Goal: Task Accomplishment & Management: Manage account settings

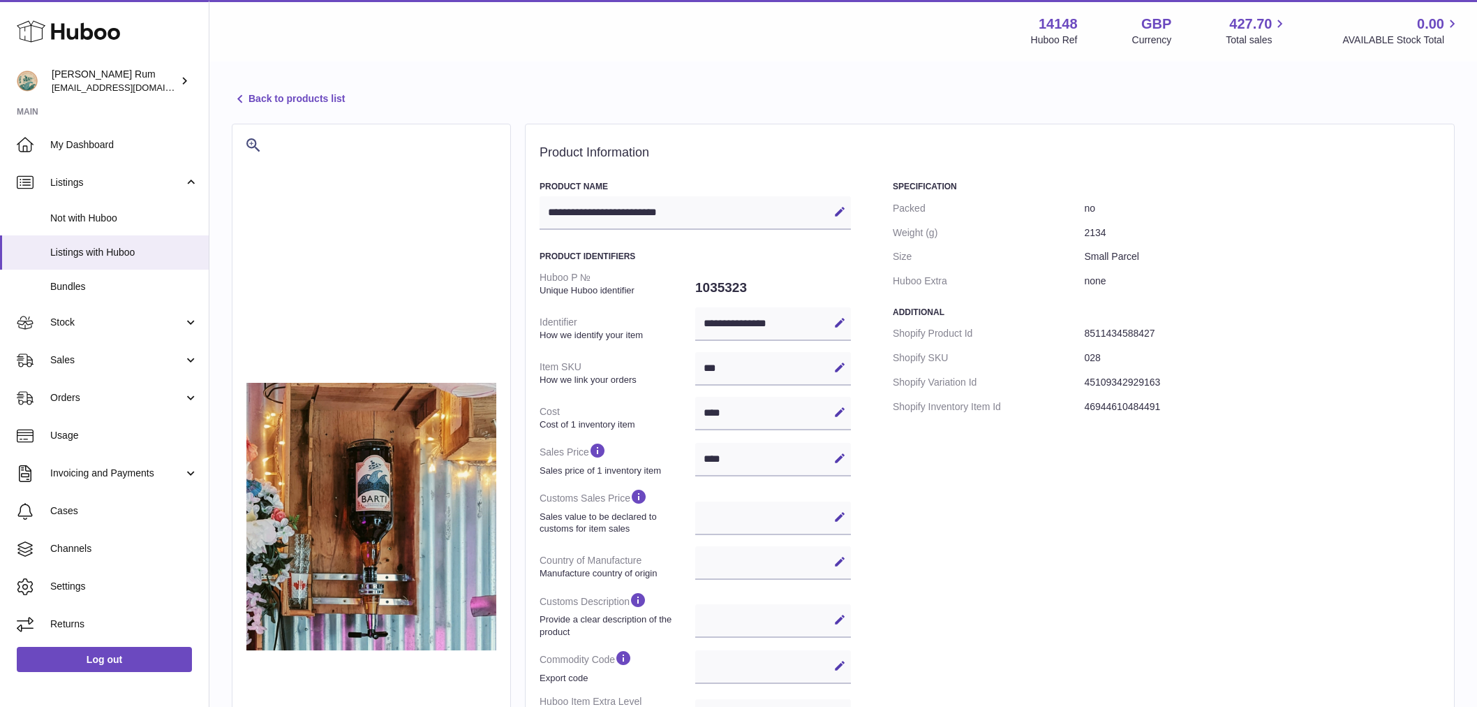
select select
select select "****"
click at [81, 545] on span "Channels" at bounding box center [124, 548] width 148 height 13
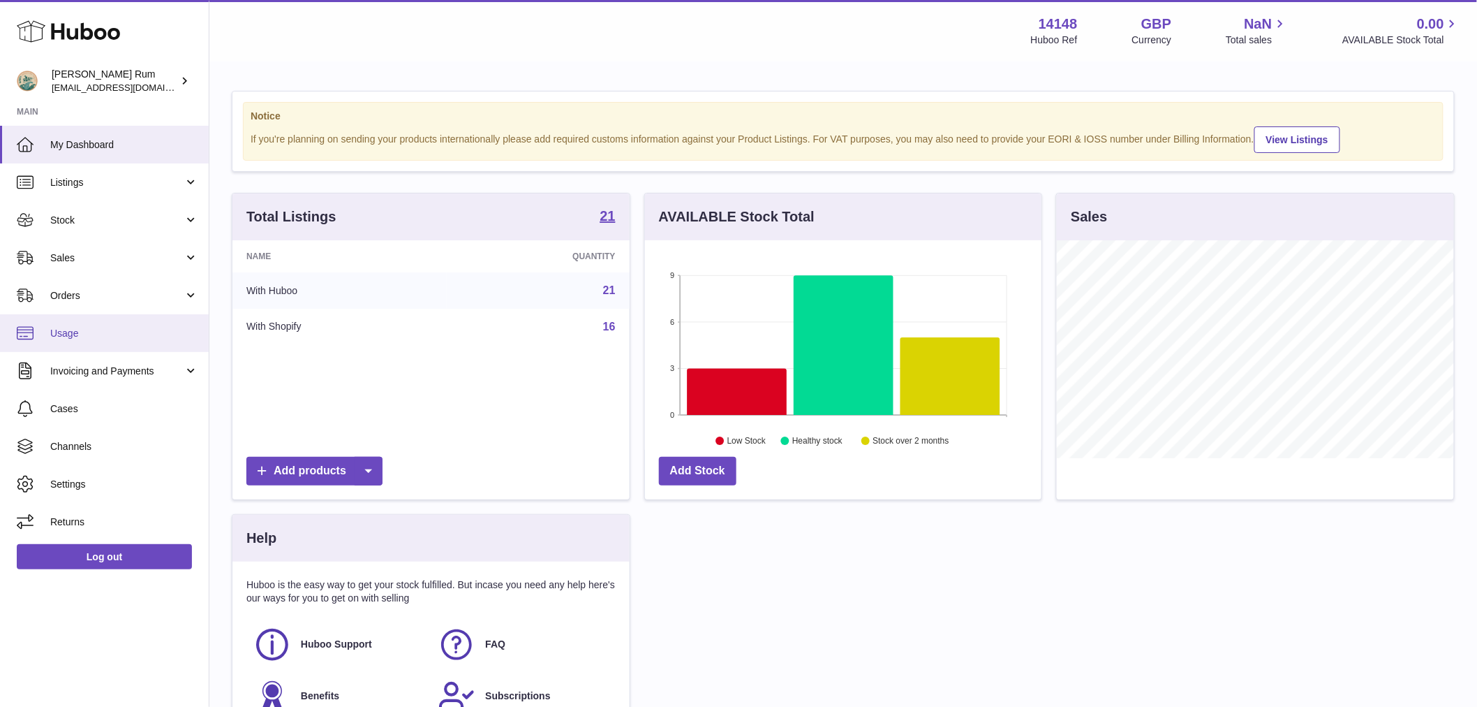
scroll to position [218, 397]
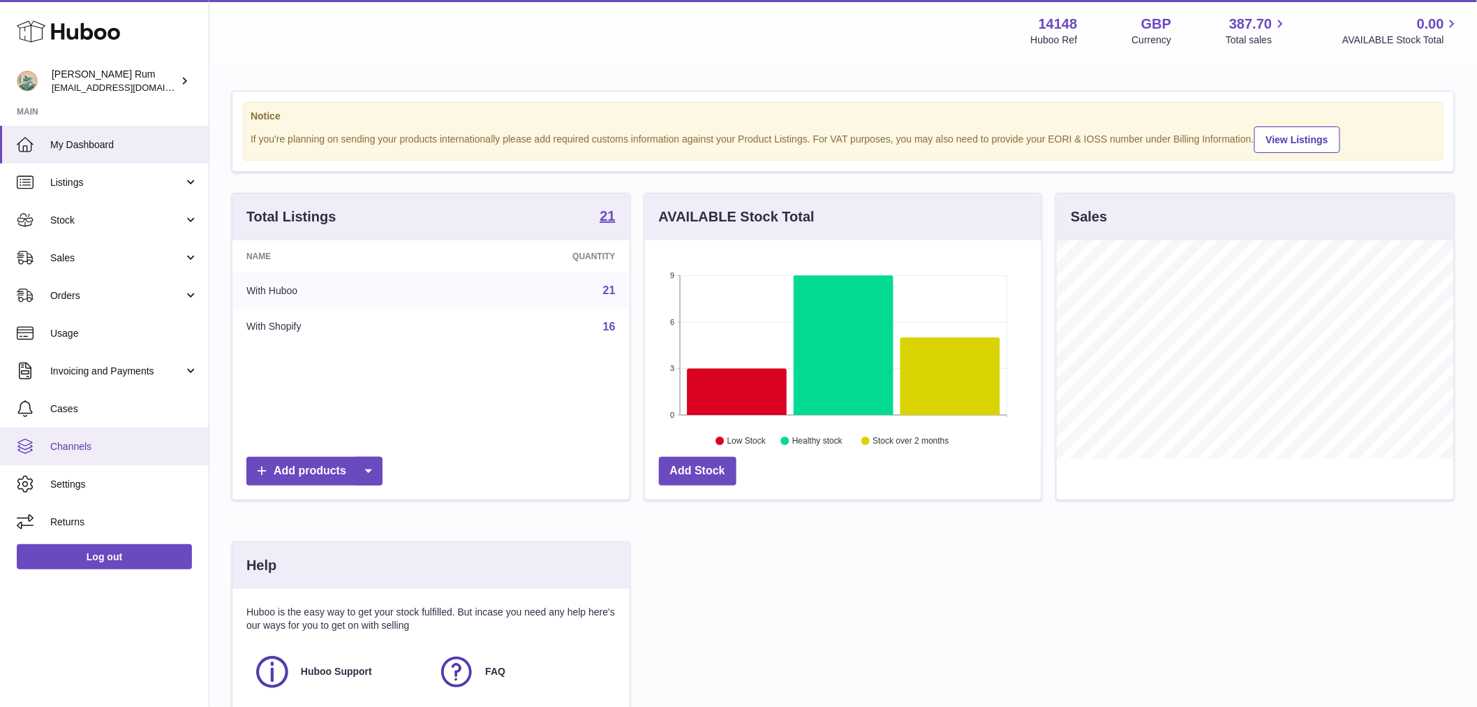
click at [91, 440] on span "Channels" at bounding box center [124, 446] width 148 height 13
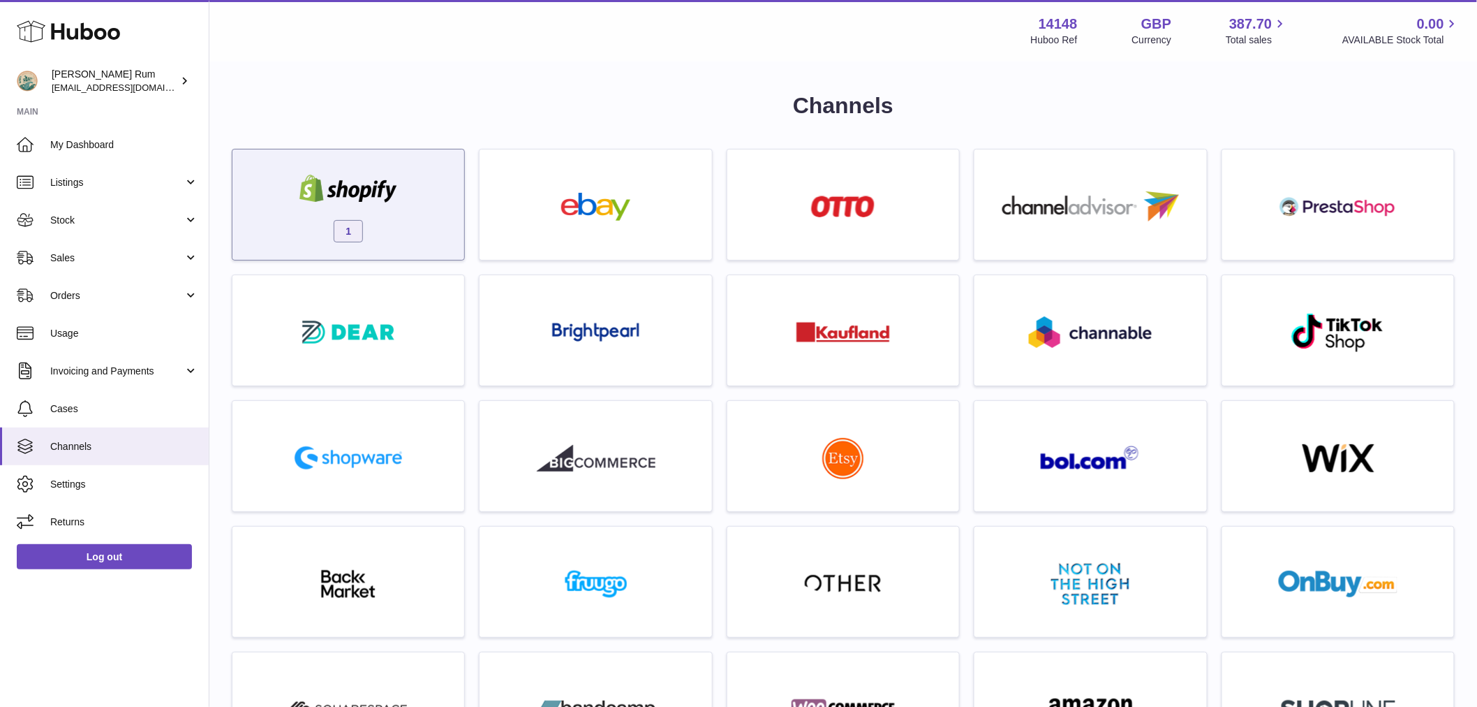
click at [448, 236] on div "1" at bounding box center [348, 207] width 218 height 89
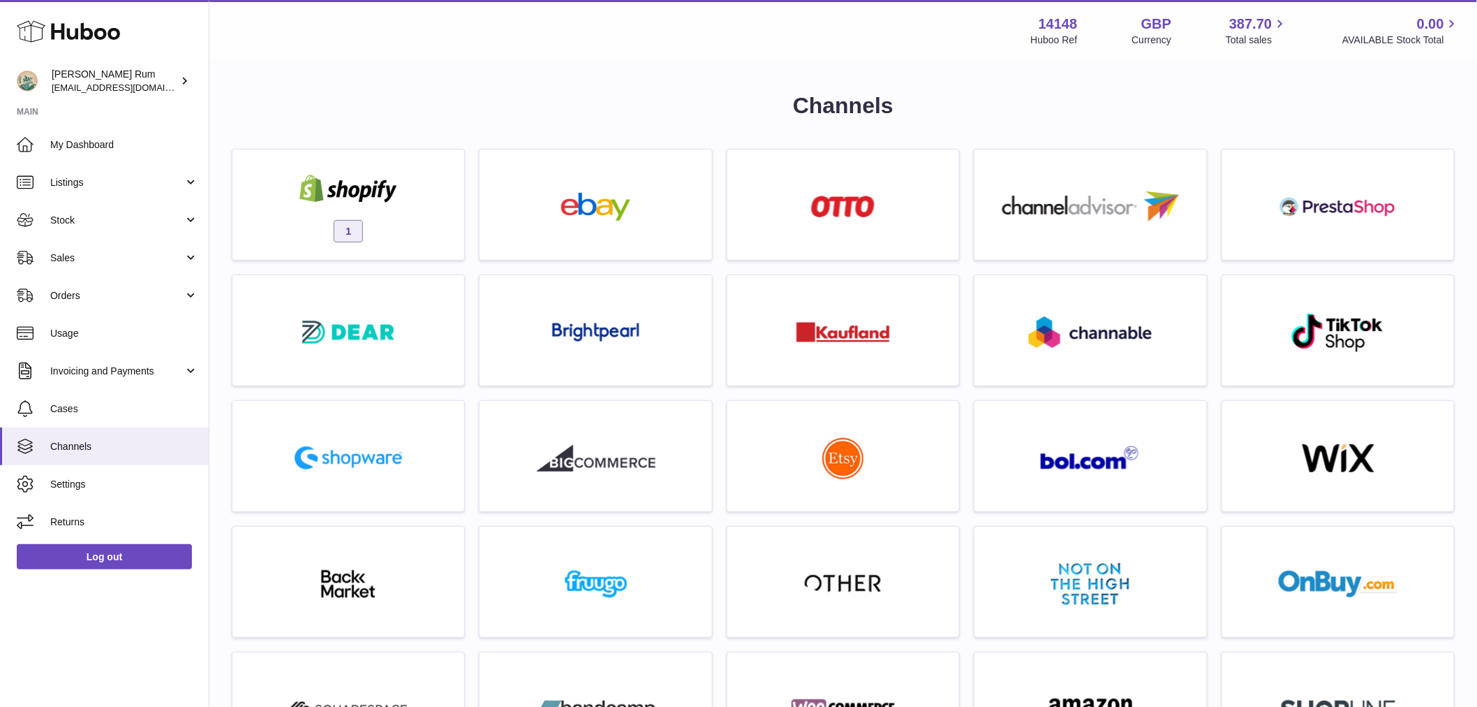
drag, startPoint x: 630, startPoint y: 52, endPoint x: 619, endPoint y: 66, distance: 16.9
click at [633, 52] on div "× Shopify shops Name Status d99c15-f2 Connected Edit You have not connected sho…" at bounding box center [738, 353] width 1477 height 707
drag, startPoint x: 1085, startPoint y: 21, endPoint x: 1022, endPoint y: 20, distance: 62.9
click at [1031, 20] on div "14148 Huboo Ref GBP Currency 387.70 Total sales 0.00 AVAILABLE Stock Total" at bounding box center [1245, 31] width 429 height 32
copy strong "14148"
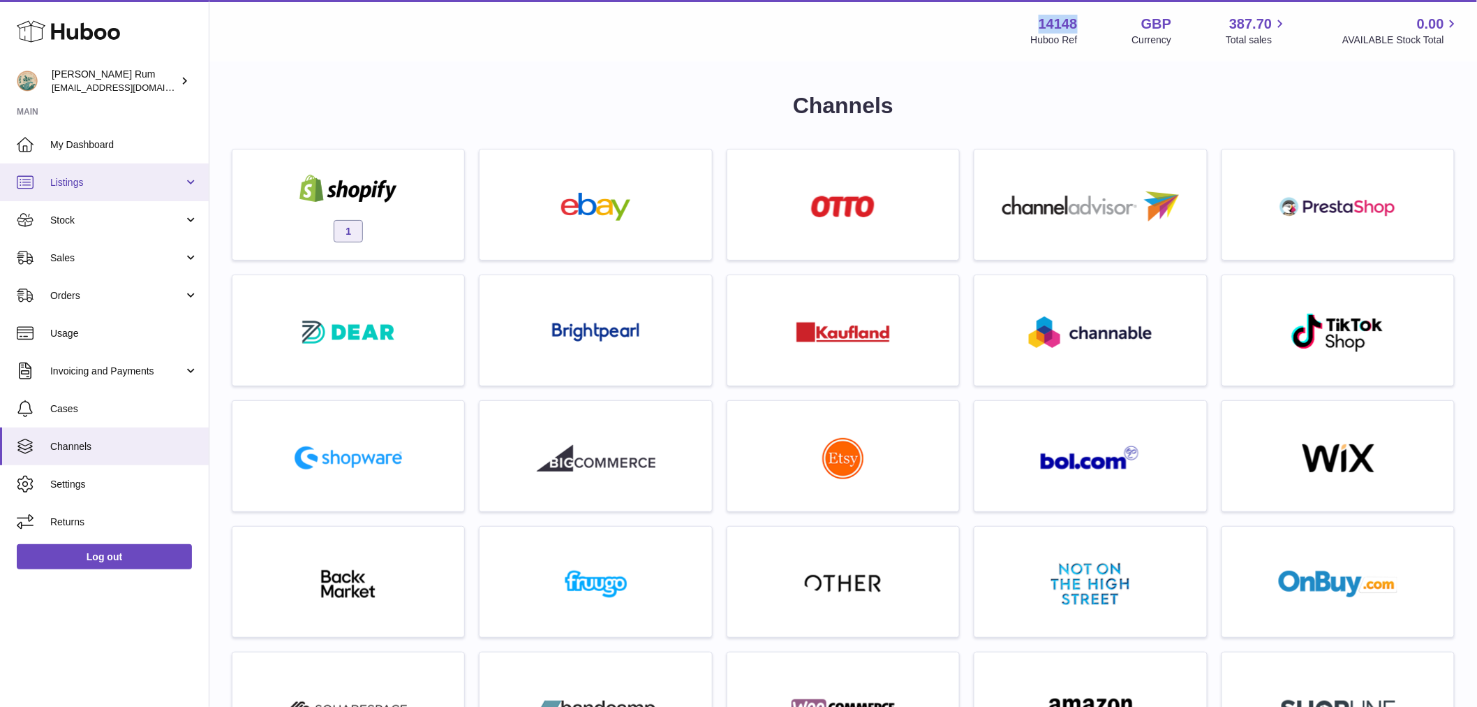
click at [89, 178] on span "Listings" at bounding box center [116, 182] width 133 height 13
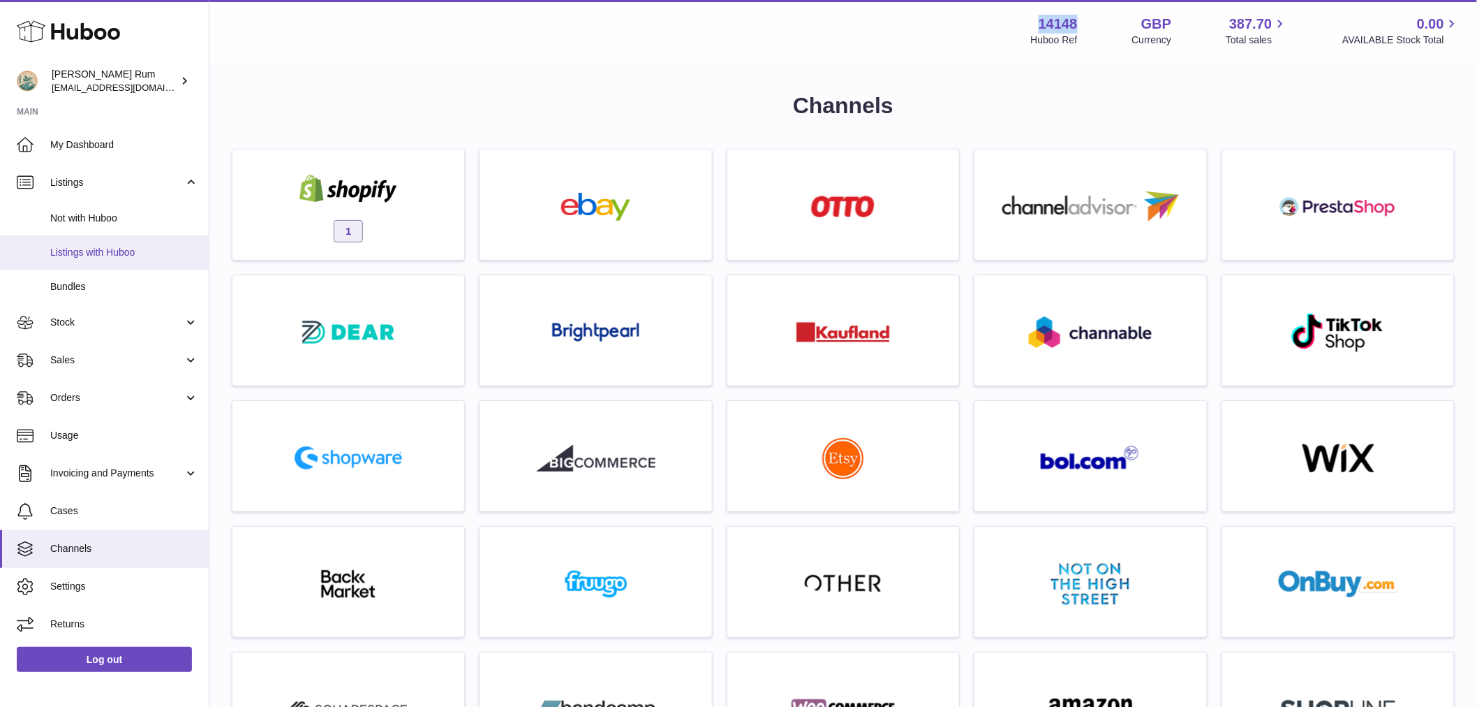
click at [105, 249] on span "Listings with Huboo" at bounding box center [124, 252] width 148 height 13
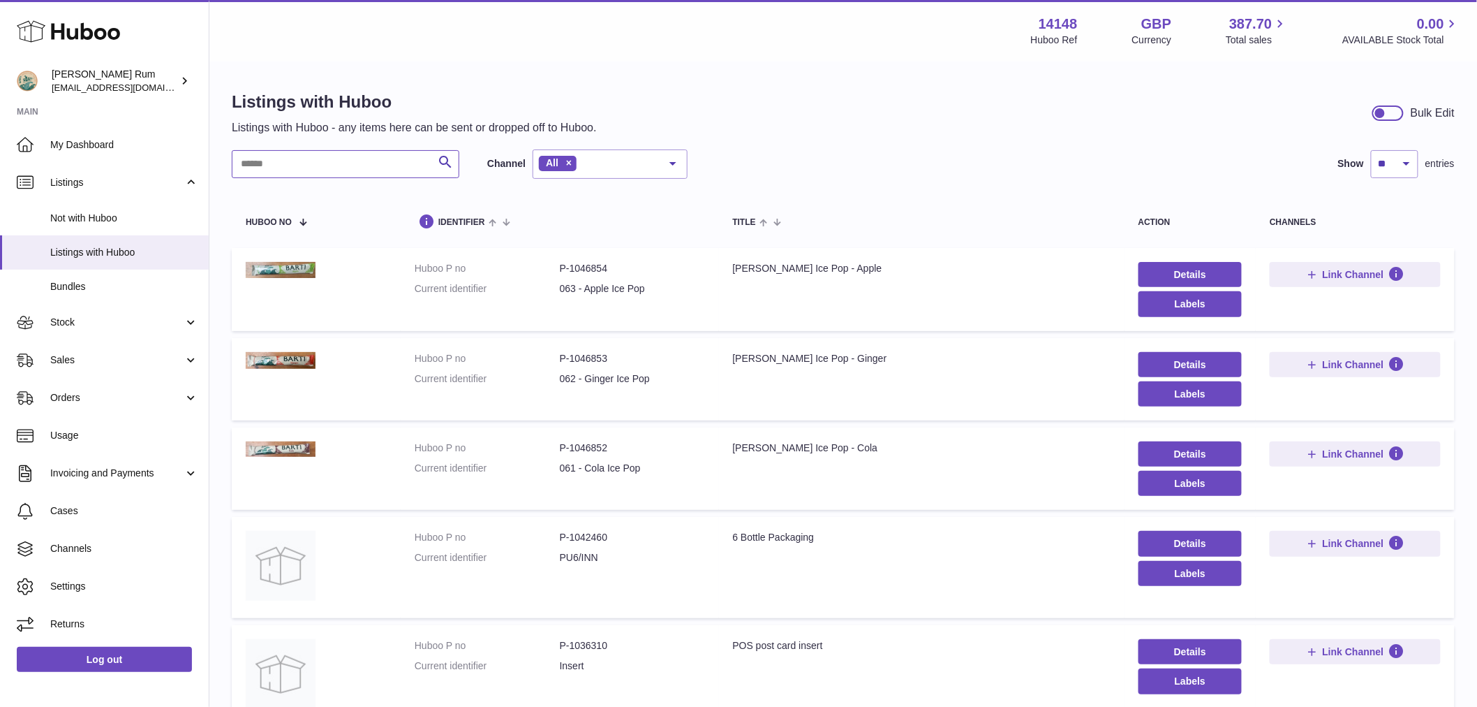
click at [304, 165] on input "text" at bounding box center [346, 164] width 228 height 28
paste input "*******"
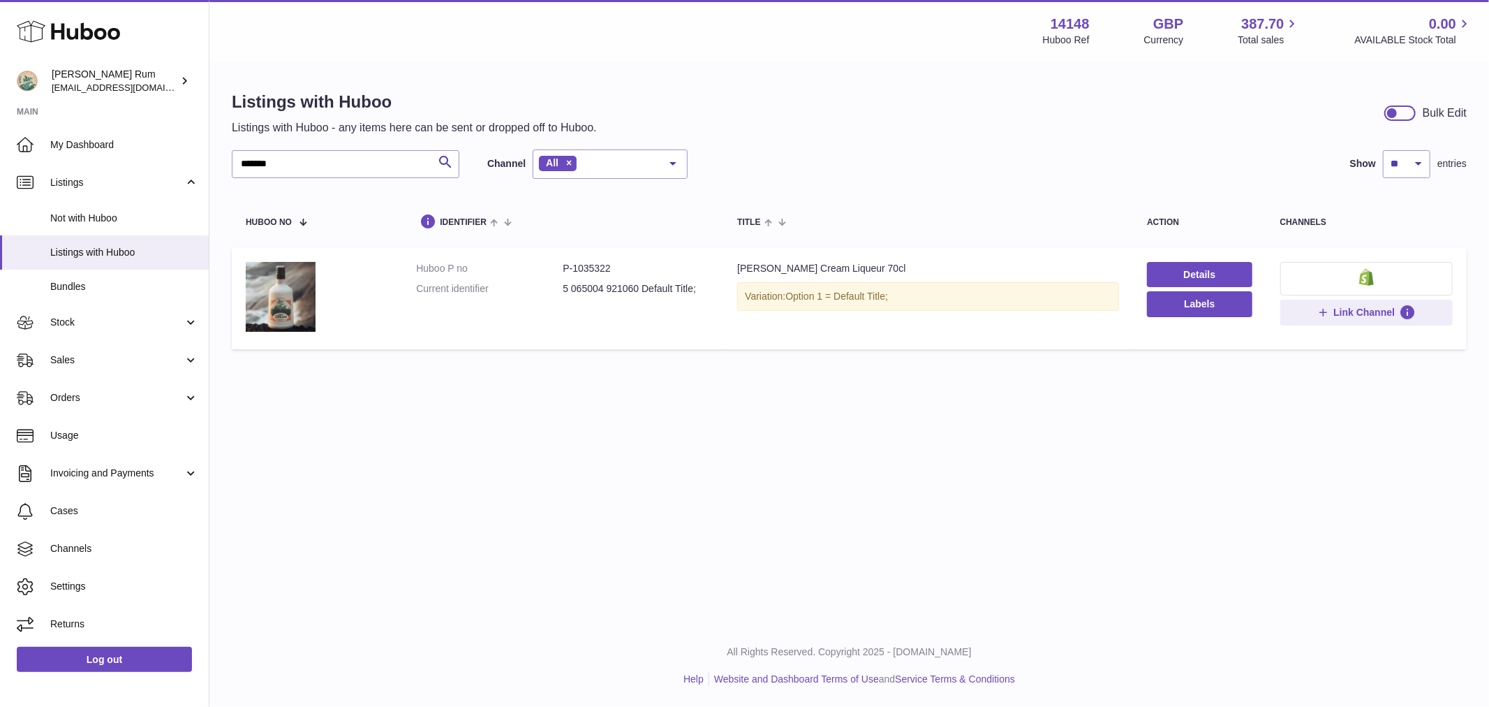
click at [795, 273] on div "Barti Cream Liqueur 70cl" at bounding box center [928, 268] width 382 height 13
click at [763, 380] on div "Listings with Huboo Listings with Huboo - any items here can be sent or dropped…" at bounding box center [849, 223] width 1280 height 321
drag, startPoint x: 350, startPoint y: 163, endPoint x: 189, endPoint y: 158, distance: 162.0
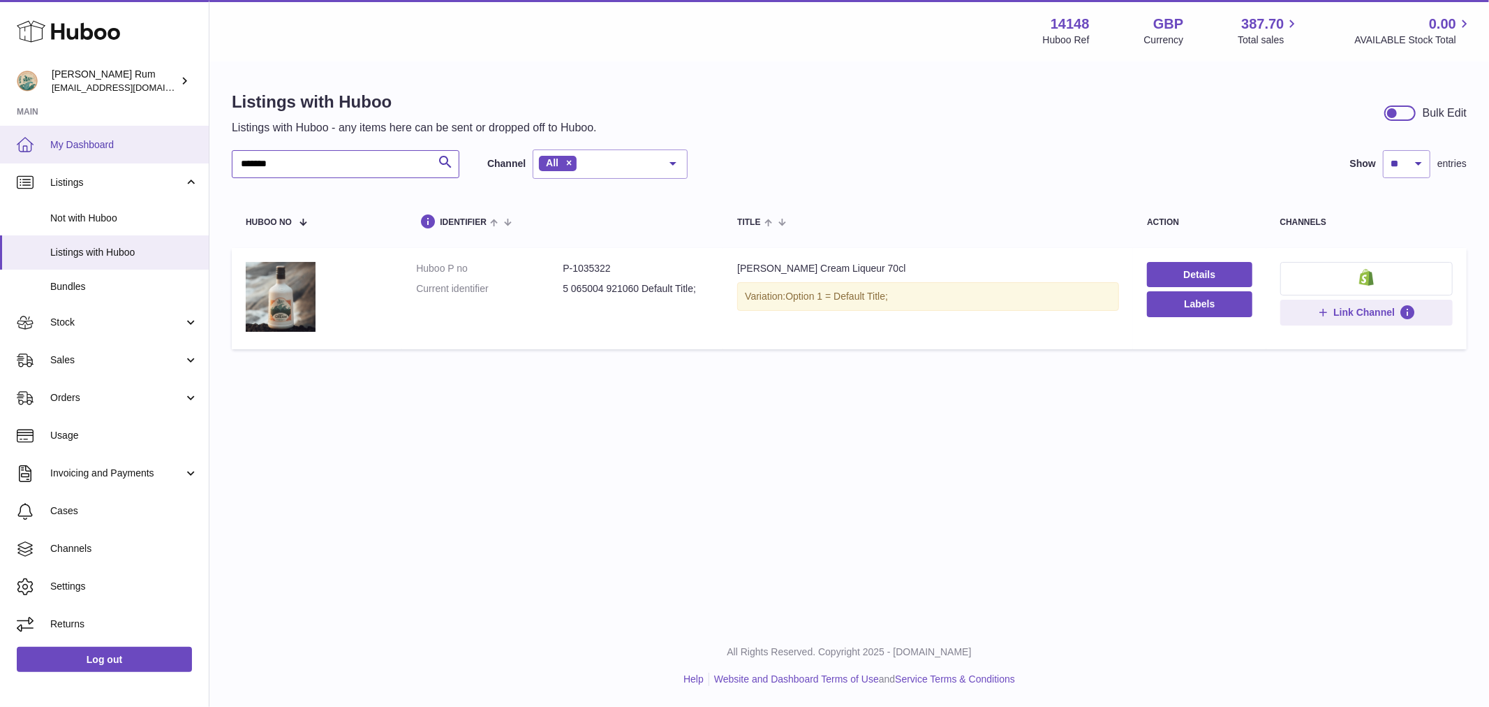
click at [189, 158] on div "Huboo Barti Rum internalAdmin-14148@internal.huboo.com Main My Dashboard Listin…" at bounding box center [744, 353] width 1489 height 707
paste input "text"
type input "*******"
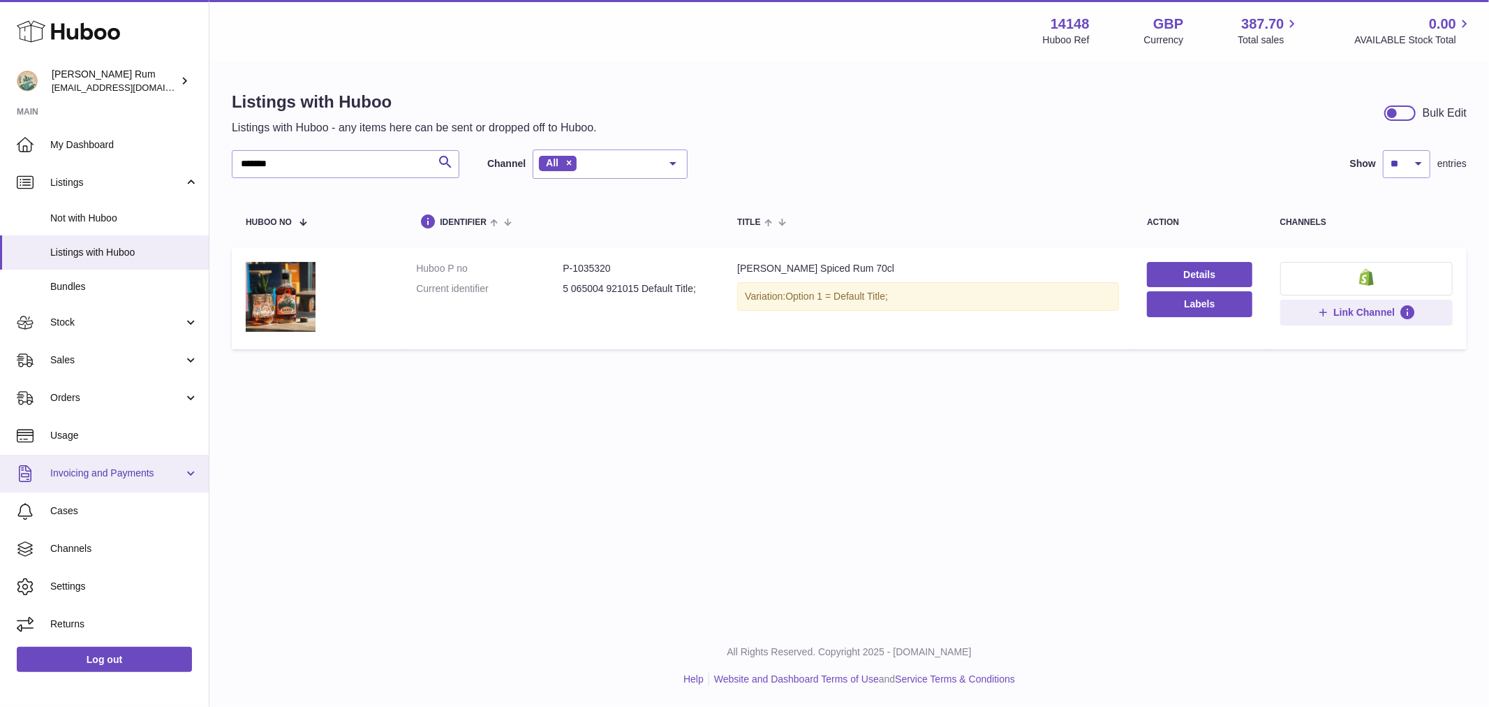
click at [93, 466] on span "Invoicing and Payments" at bounding box center [116, 472] width 133 height 13
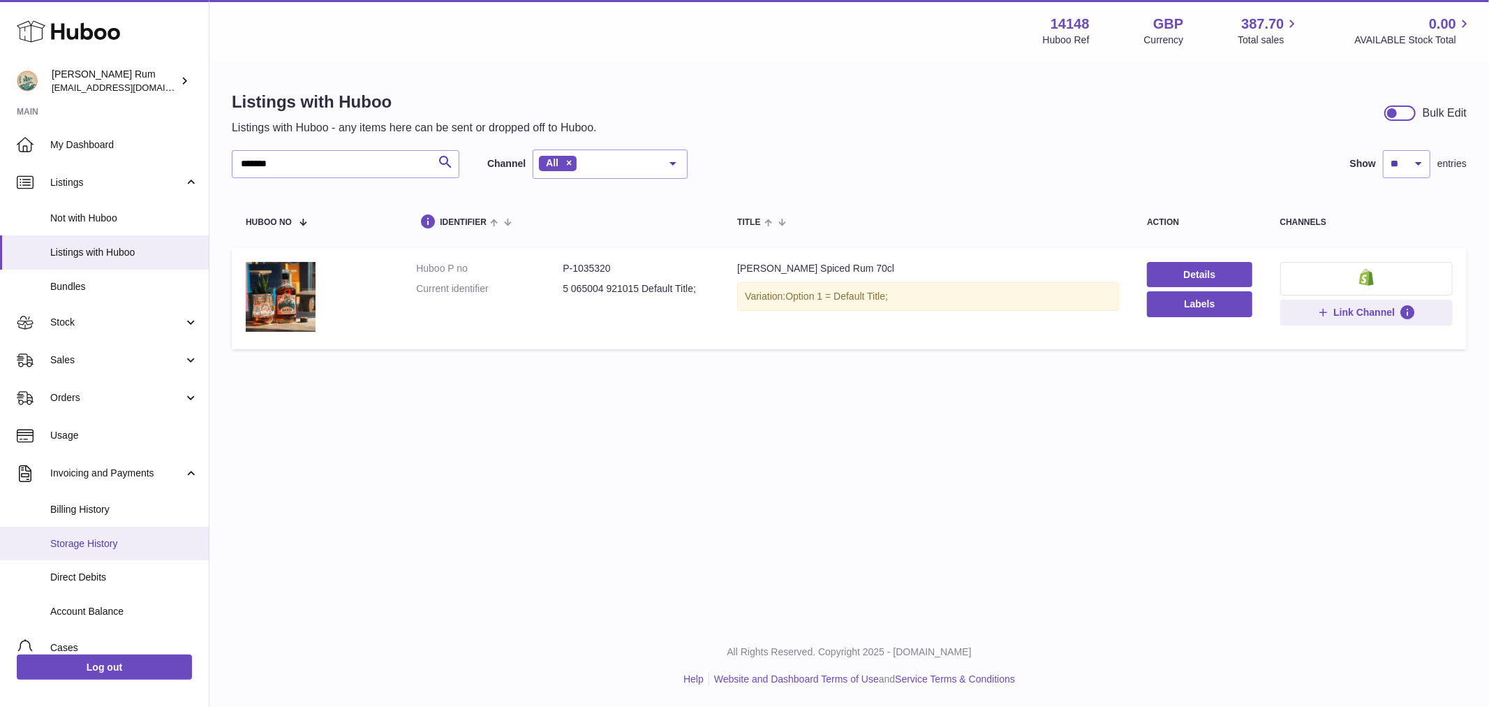
click at [112, 549] on link "Storage History" at bounding box center [104, 543] width 209 height 34
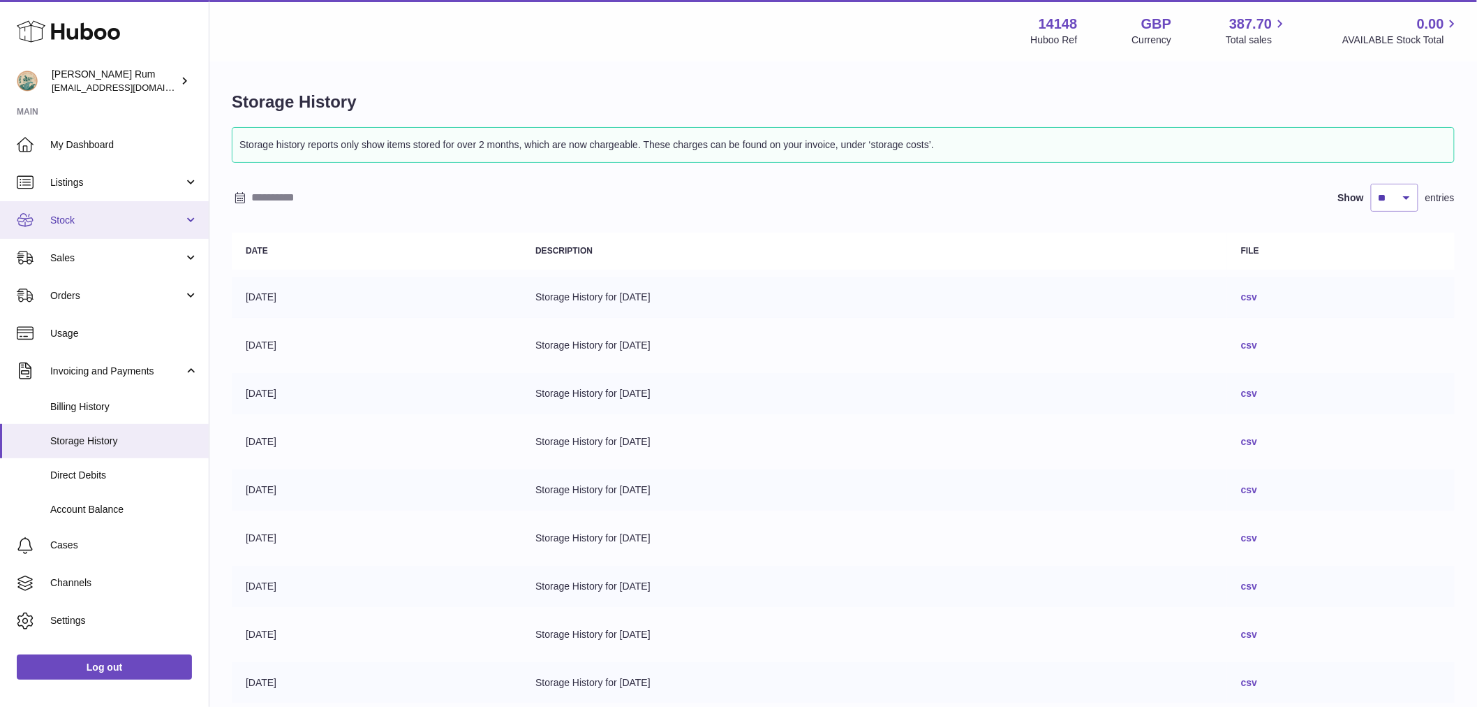
drag, startPoint x: 94, startPoint y: 189, endPoint x: 107, endPoint y: 207, distance: 22.1
click at [94, 189] on link "Listings" at bounding box center [104, 182] width 209 height 38
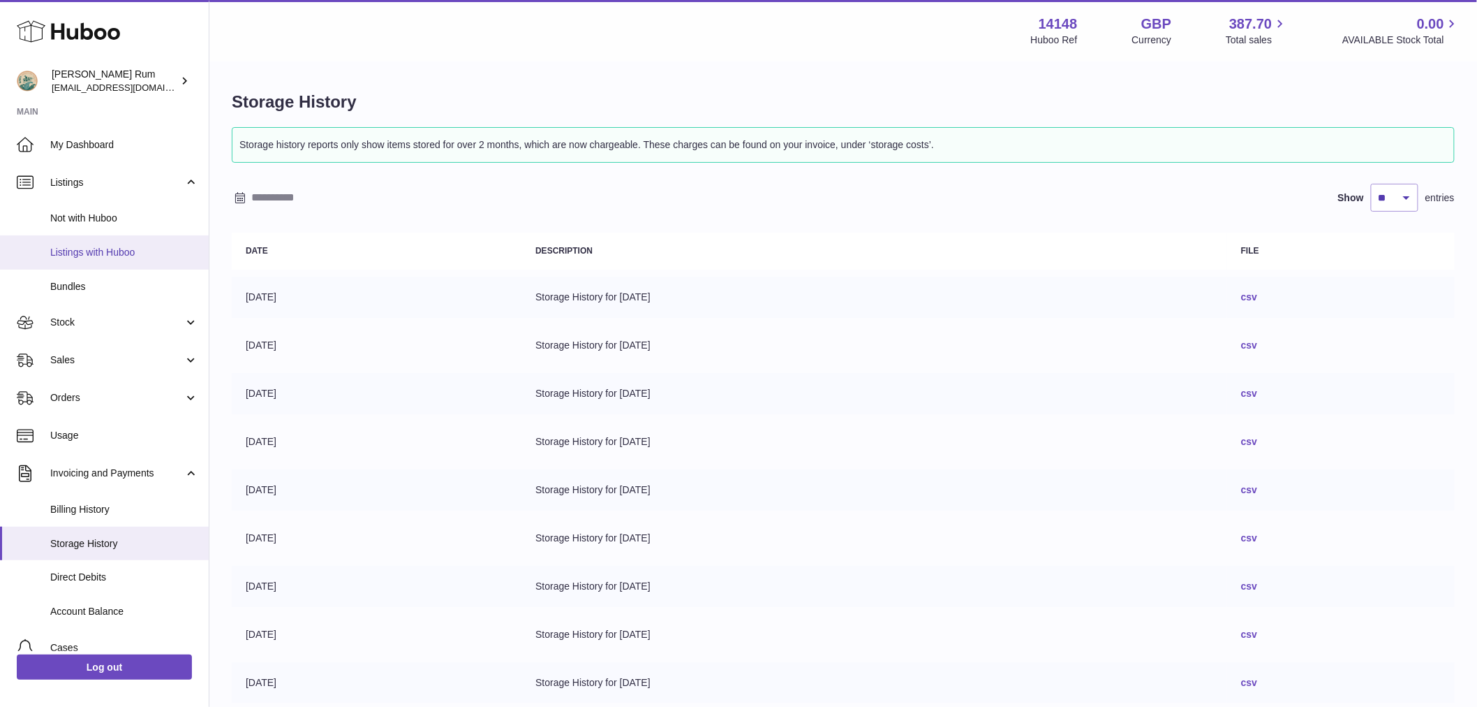
click at [122, 255] on span "Listings with Huboo" at bounding box center [124, 252] width 148 height 13
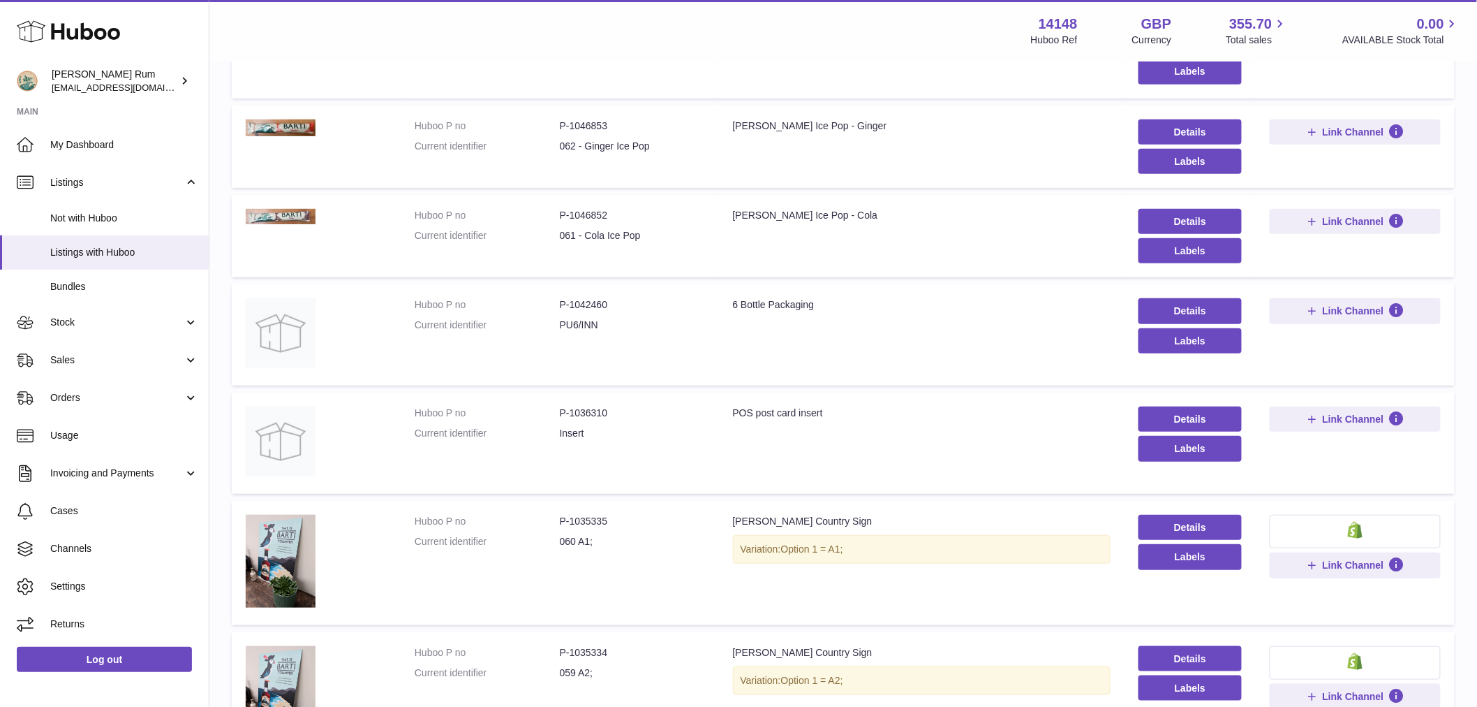
scroll to position [698, 0]
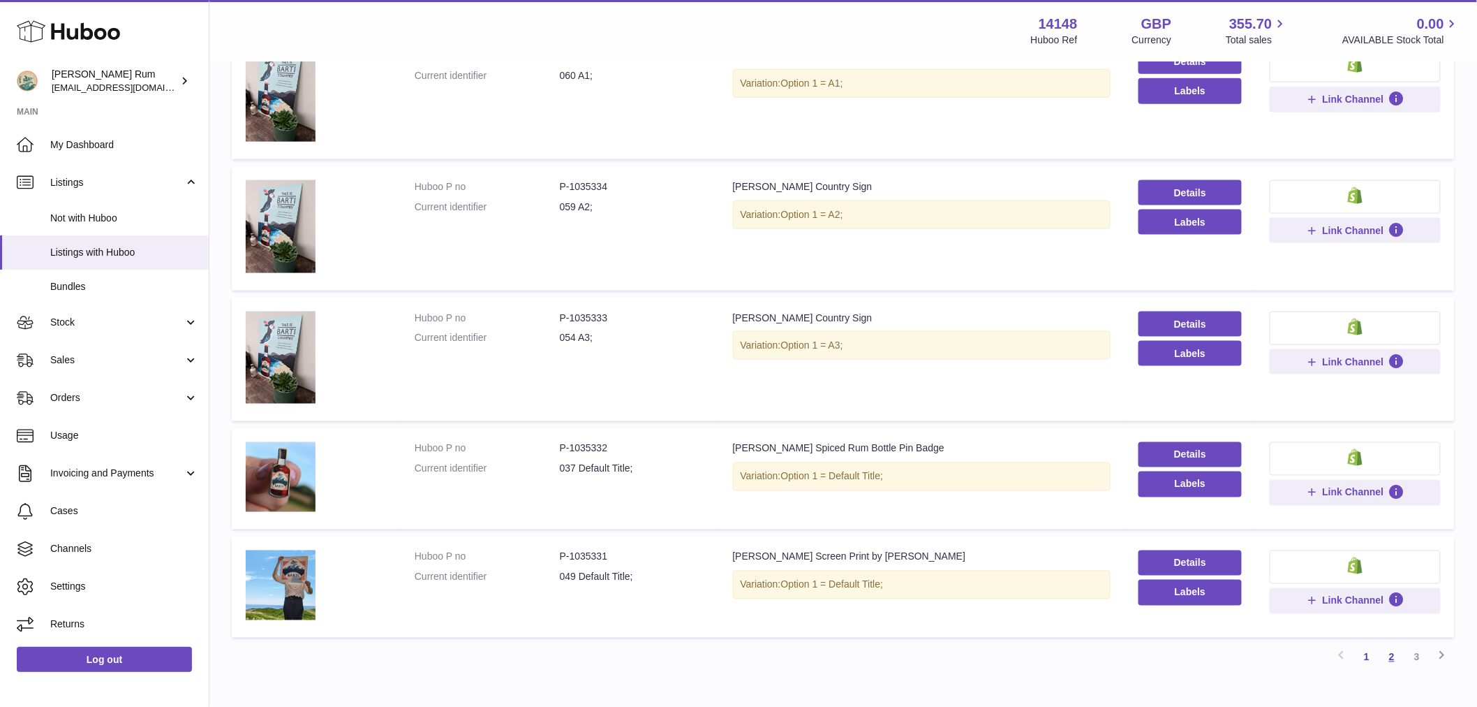
click at [1394, 657] on link "2" at bounding box center [1392, 656] width 25 height 25
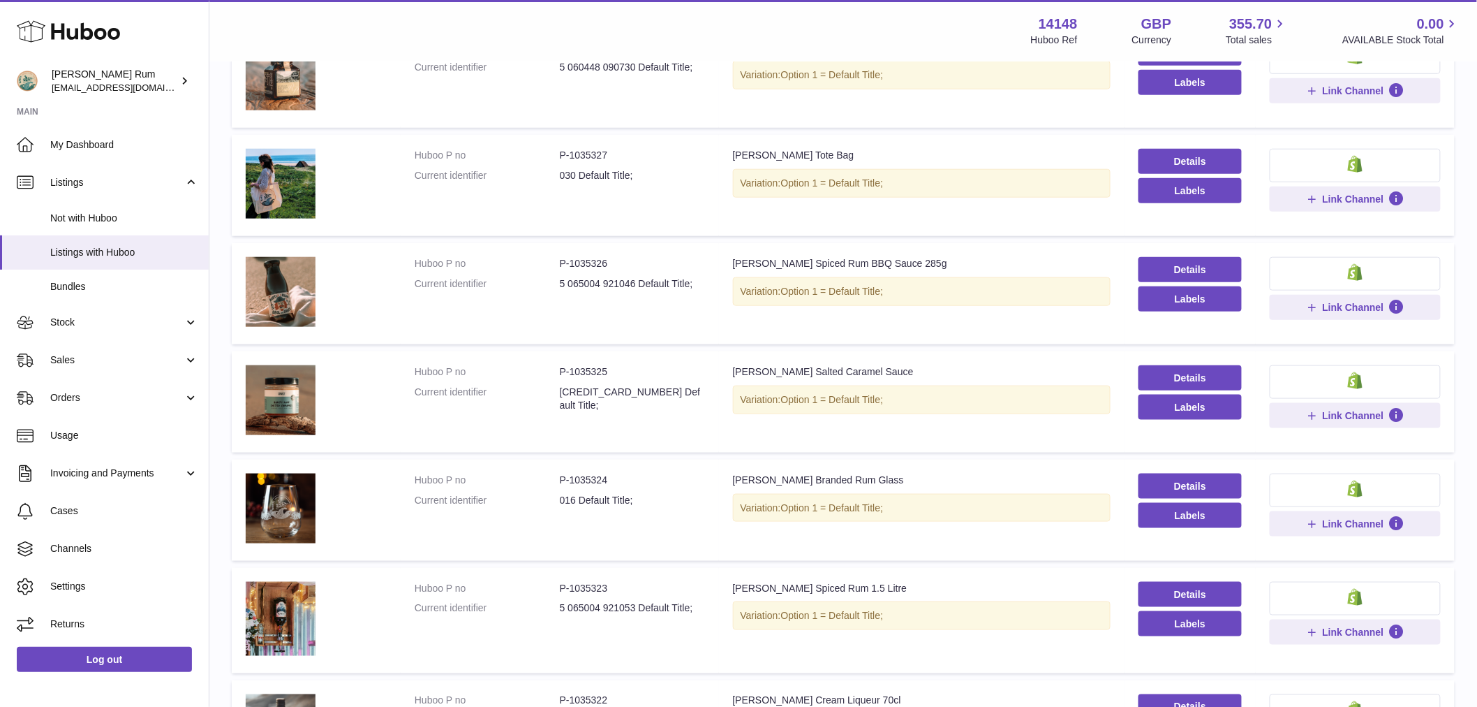
scroll to position [605, 0]
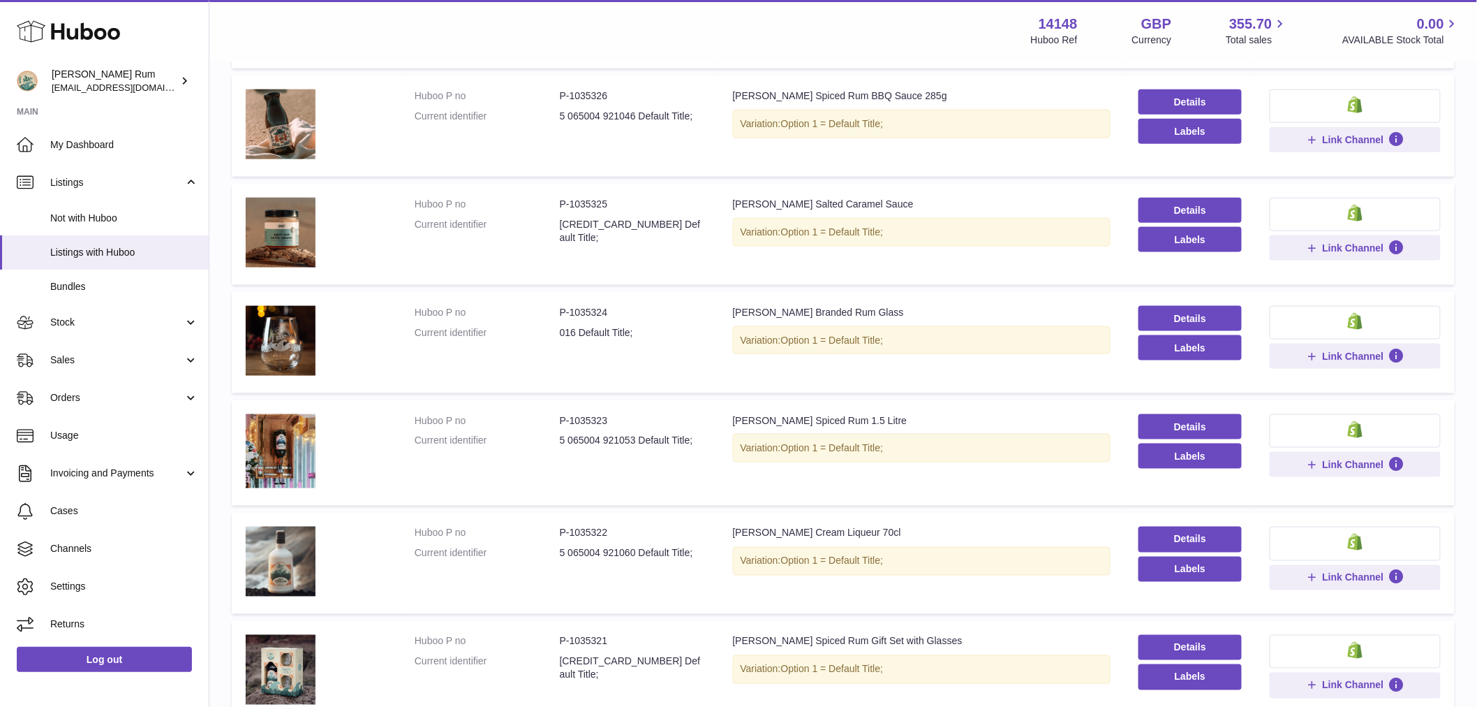
click at [677, 36] on div "Menu Huboo 14148 Huboo Ref GBP Currency 355.70 Total sales 0.00 AVAILABLE Stock…" at bounding box center [843, 31] width 1234 height 32
